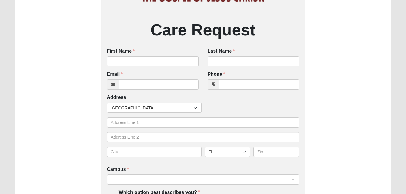
scroll to position [92, 0]
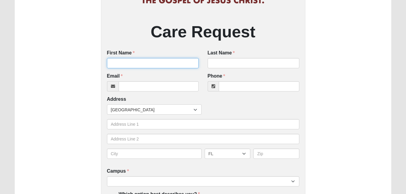
click at [141, 65] on input "First Name" at bounding box center [153, 63] width 92 height 10
type input "[PERSON_NAME]"
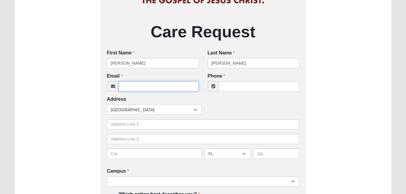
type input "[EMAIL_ADDRESS][DOMAIN_NAME]"
type input "5179446353"
type input "[STREET_ADDRESS][PERSON_NAME]"
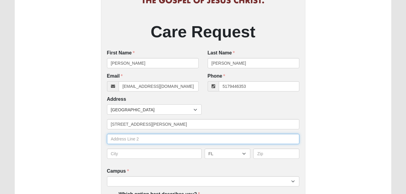
type input "[GEOGRAPHIC_DATA]"
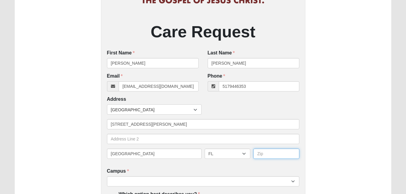
type input "32277"
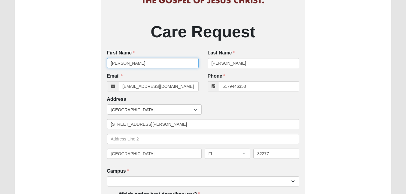
type input "[PHONE_NUMBER]"
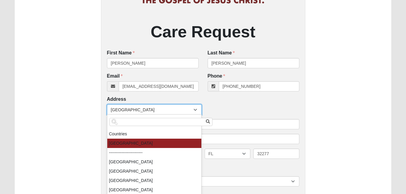
click at [195, 110] on div at bounding box center [196, 110] width 11 height 10
click at [172, 145] on li "[GEOGRAPHIC_DATA]" at bounding box center [154, 143] width 94 height 9
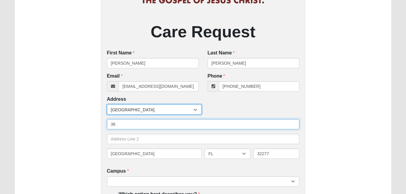
type input "3"
type input "[STREET_ADDRESS]"
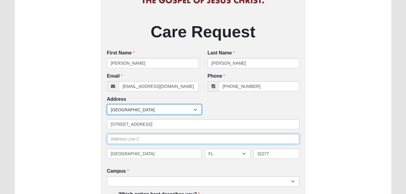
type input "Apt 6407"
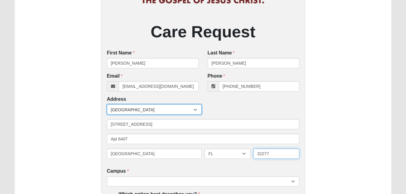
click at [273, 156] on input "32277" at bounding box center [277, 154] width 46 height 10
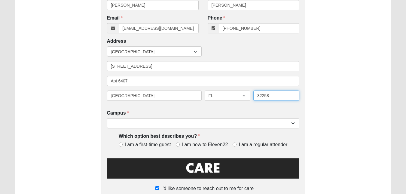
scroll to position [155, 0]
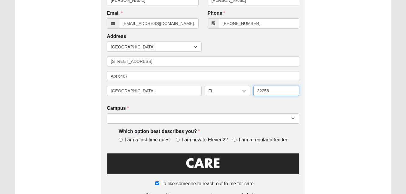
type input "32258"
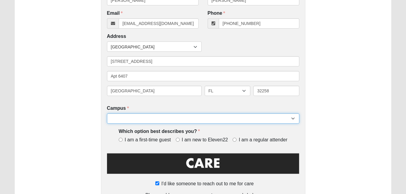
click at [293, 119] on select "Arlington Baymeadows Eleven22 Online [PERSON_NAME][GEOGRAPHIC_DATA] Jesup [GEOG…" at bounding box center [203, 118] width 193 height 10
select select "10"
click at [107, 114] on select "Arlington Baymeadows Eleven22 Online [PERSON_NAME][GEOGRAPHIC_DATA] Jesup [GEOG…" at bounding box center [203, 118] width 193 height 10
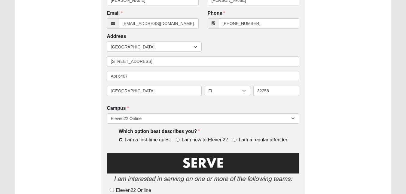
click at [121, 141] on input "I am a first-time guest" at bounding box center [121, 140] width 4 height 4
radio input "true"
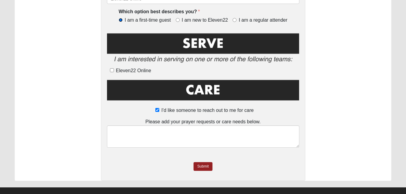
scroll to position [275, 0]
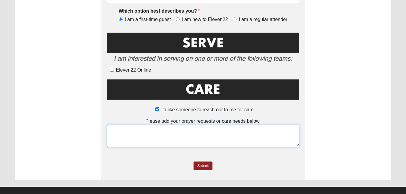
click at [142, 138] on textarea at bounding box center [203, 136] width 193 height 22
click at [142, 138] on textarea "h" at bounding box center [203, 136] width 193 height 22
type textarea "h"
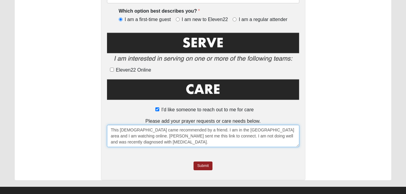
click at [193, 131] on textarea "This [DEMOGRAPHIC_DATA] came recommended by a friend. I am in the [GEOGRAPHIC_D…" at bounding box center [203, 136] width 193 height 22
click at [174, 144] on textarea "This [DEMOGRAPHIC_DATA] came recommended by a friend who attends. I am in the […" at bounding box center [203, 136] width 193 height 22
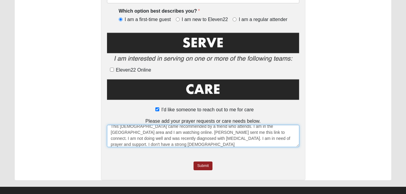
scroll to position [0, 0]
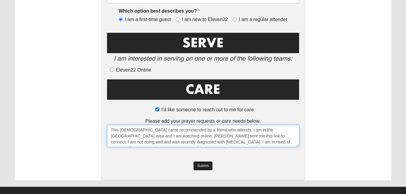
type textarea "This [DEMOGRAPHIC_DATA] came recommended by a friend who attends. I am in the […"
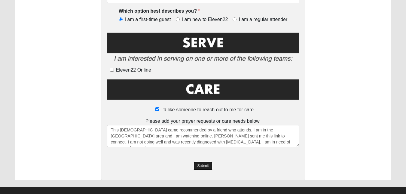
click at [200, 166] on link "Submit" at bounding box center [203, 166] width 19 height 9
